Goal: Find specific page/section: Find specific page/section

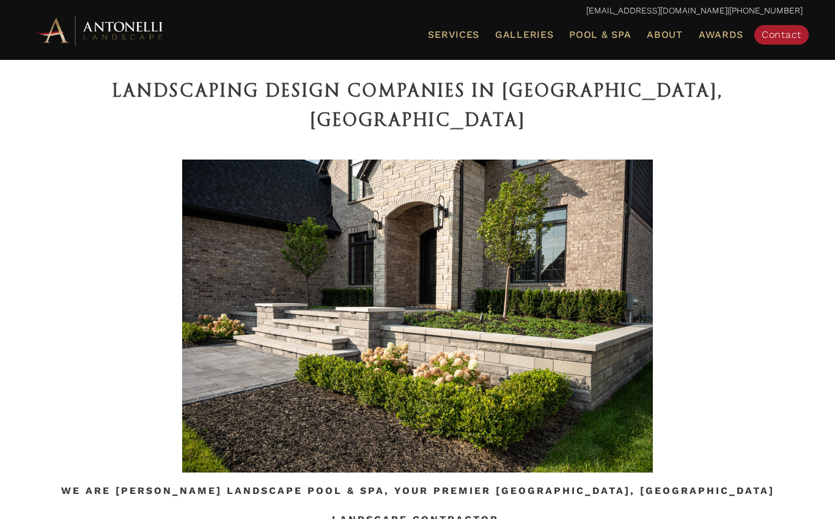
scroll to position [310, 0]
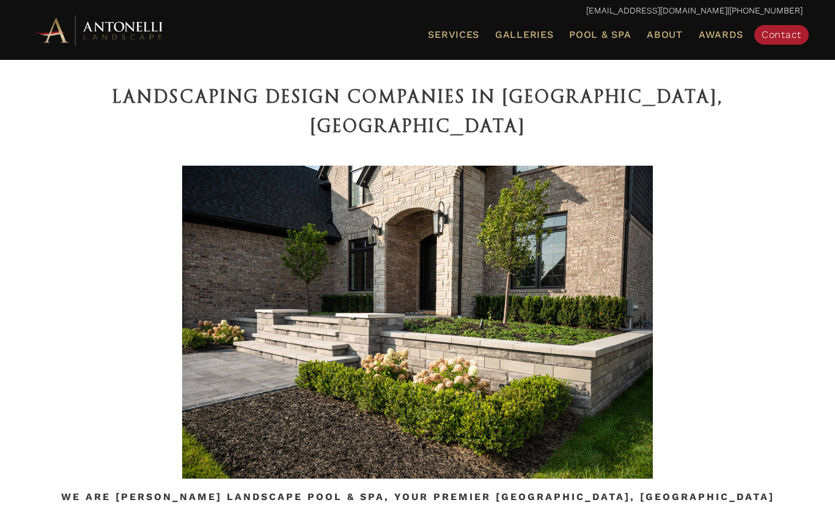
click at [543, 42] on ul "Services Landscape Design Landscape Installation Pool Design & Installation Pat…" at bounding box center [541, 35] width 541 height 26
click at [539, 36] on span "Galleries" at bounding box center [524, 35] width 58 height 12
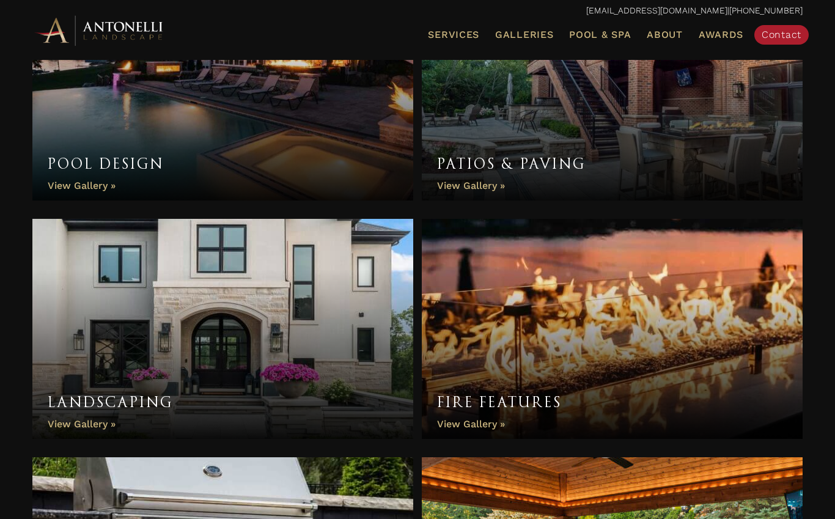
scroll to position [479, 0]
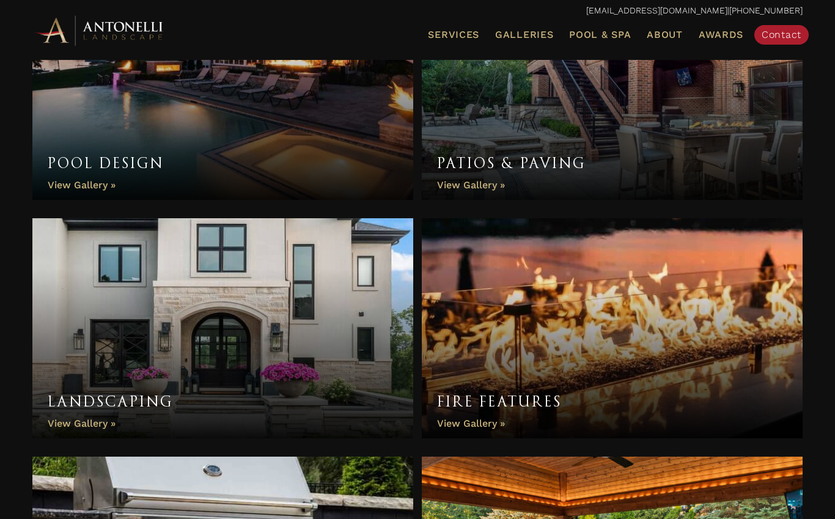
click at [488, 182] on link "Patios & Paving" at bounding box center [612, 90] width 381 height 220
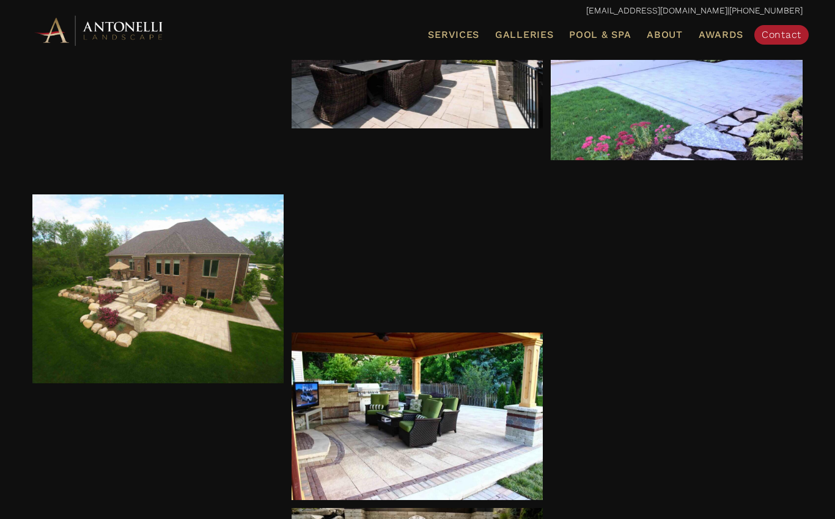
scroll to position [366, 0]
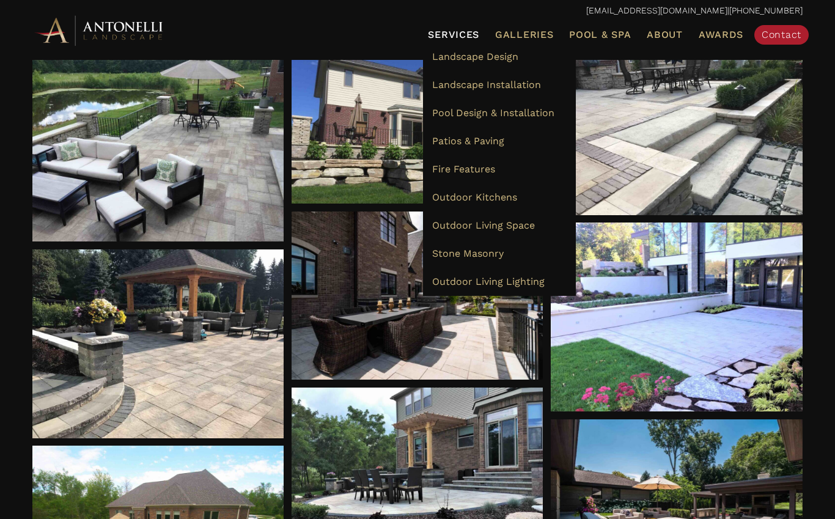
click at [458, 32] on span "Services" at bounding box center [453, 35] width 51 height 10
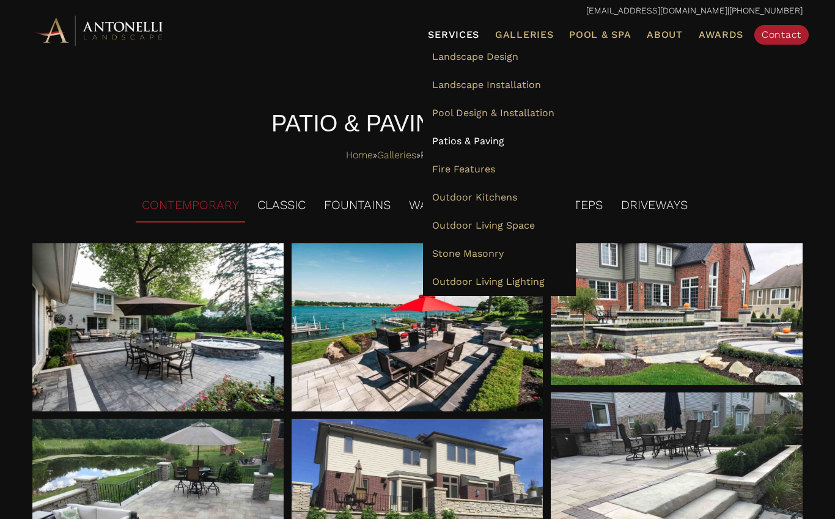
click at [496, 140] on span "Patios & Paving" at bounding box center [468, 141] width 72 height 12
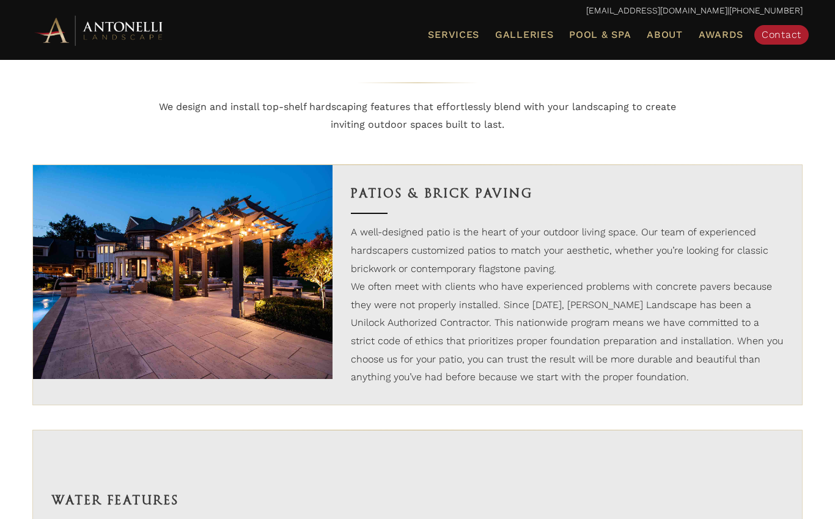
scroll to position [700, 0]
